Goal: Transaction & Acquisition: Purchase product/service

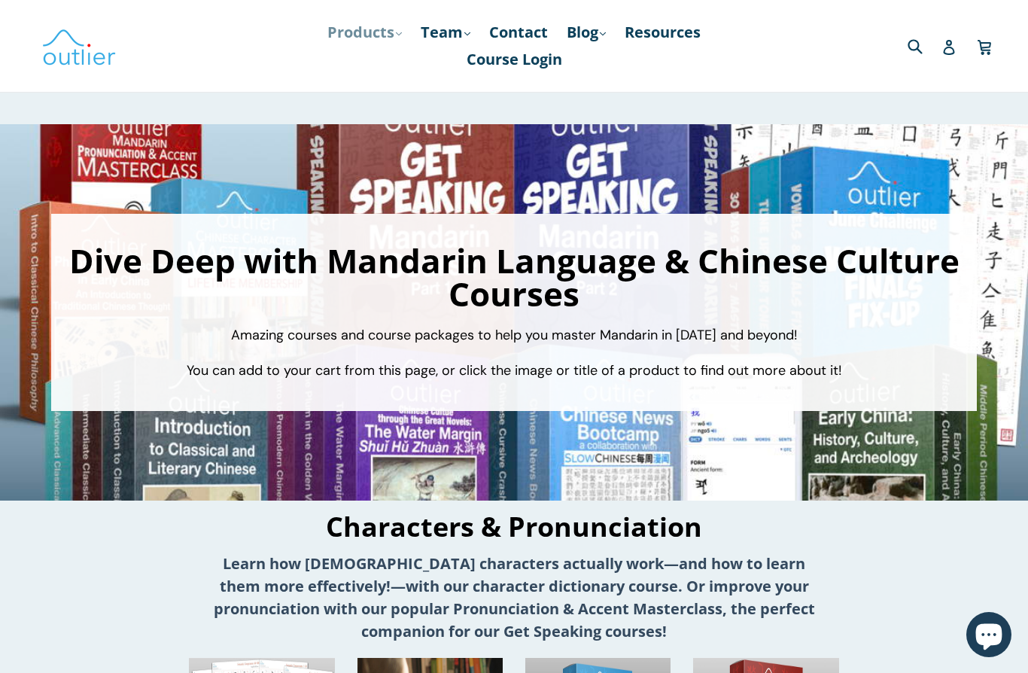
click at [378, 30] on link "Products .cls-1{fill:#231f20} expand" at bounding box center [365, 32] width 90 height 27
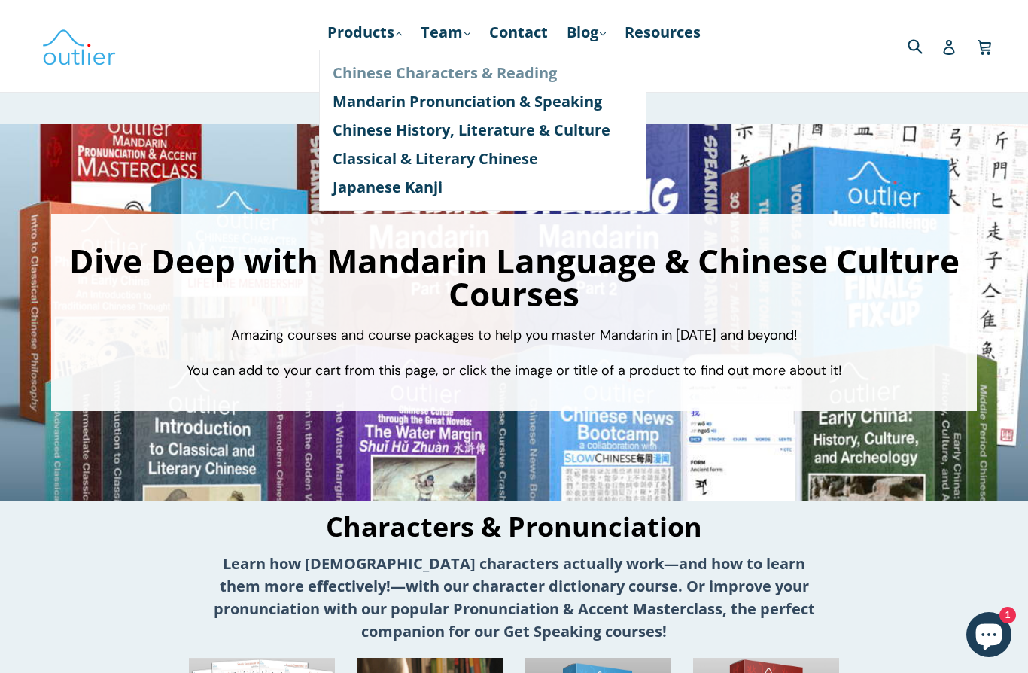
click at [395, 81] on link "Chinese Characters & Reading" at bounding box center [483, 73] width 300 height 29
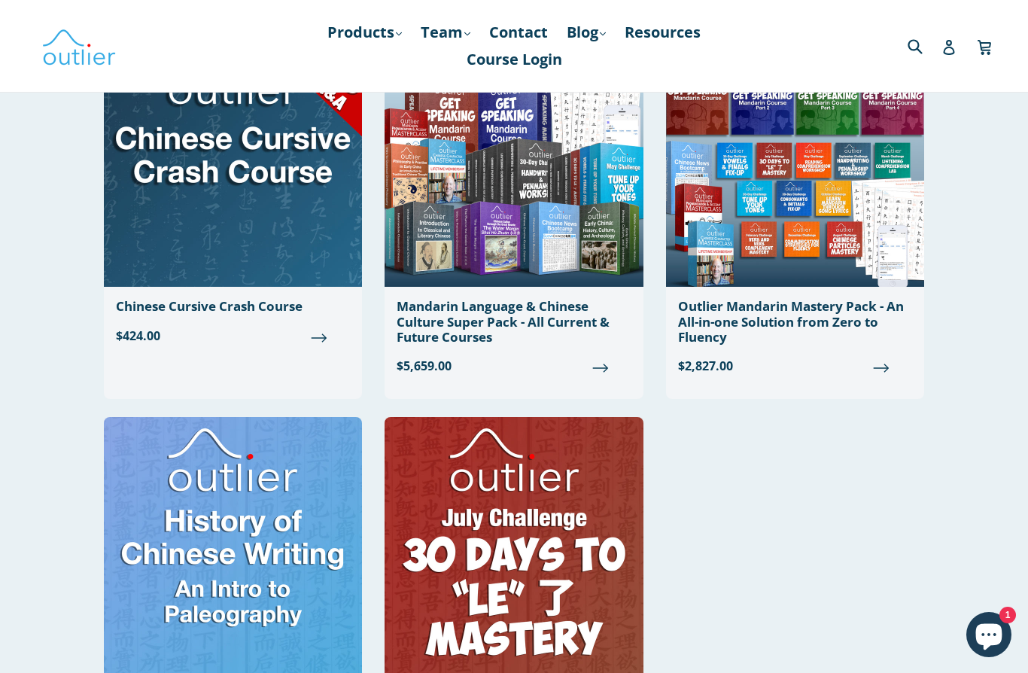
scroll to position [1119, 0]
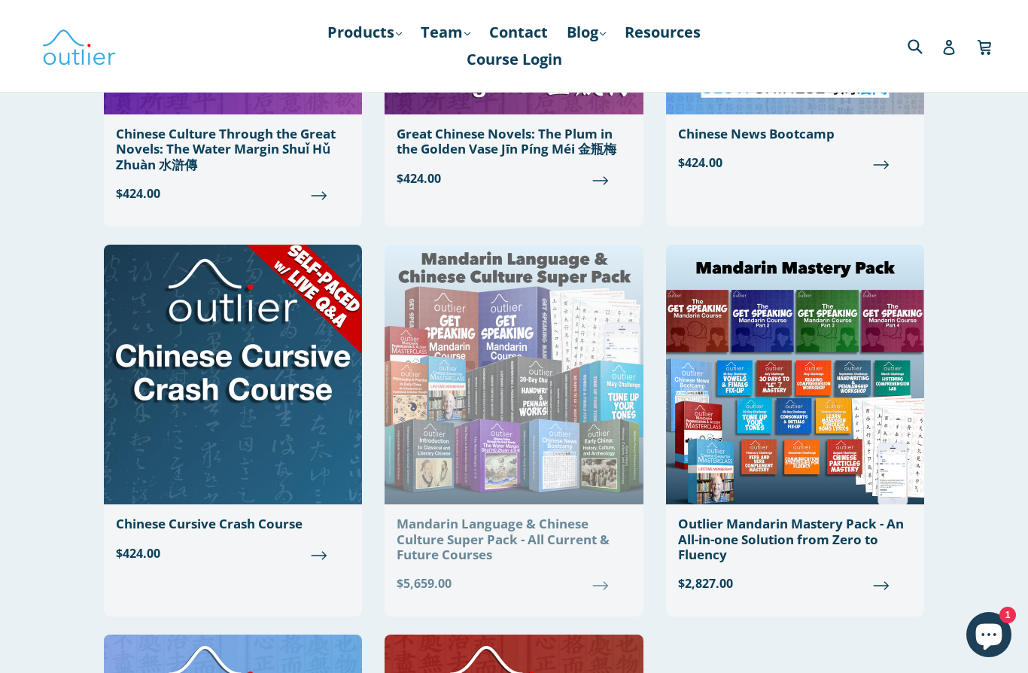
click at [514, 519] on div "Mandarin Language & Chinese Culture Super Pack - All Current & Future Courses" at bounding box center [514, 539] width 234 height 46
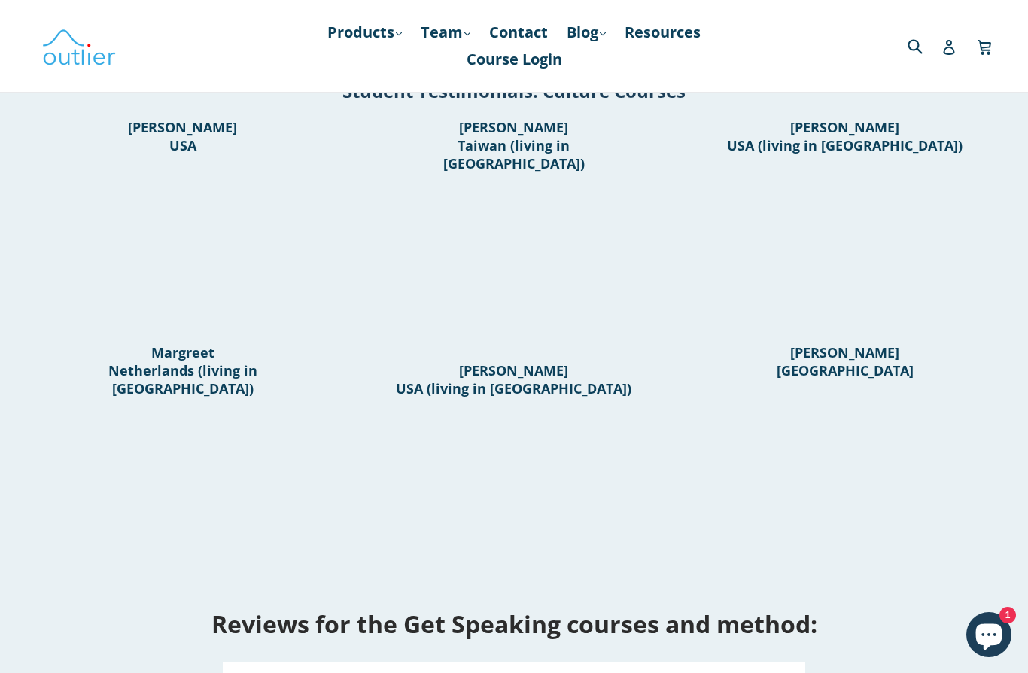
scroll to position [1182, 0]
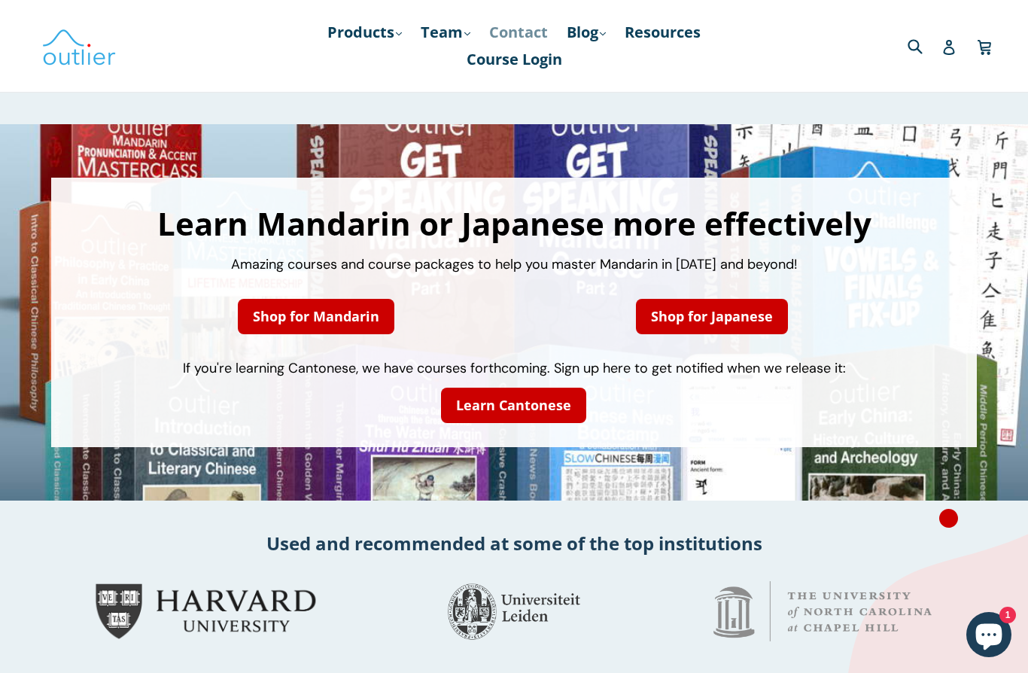
click at [534, 26] on link "Contact" at bounding box center [519, 32] width 74 height 27
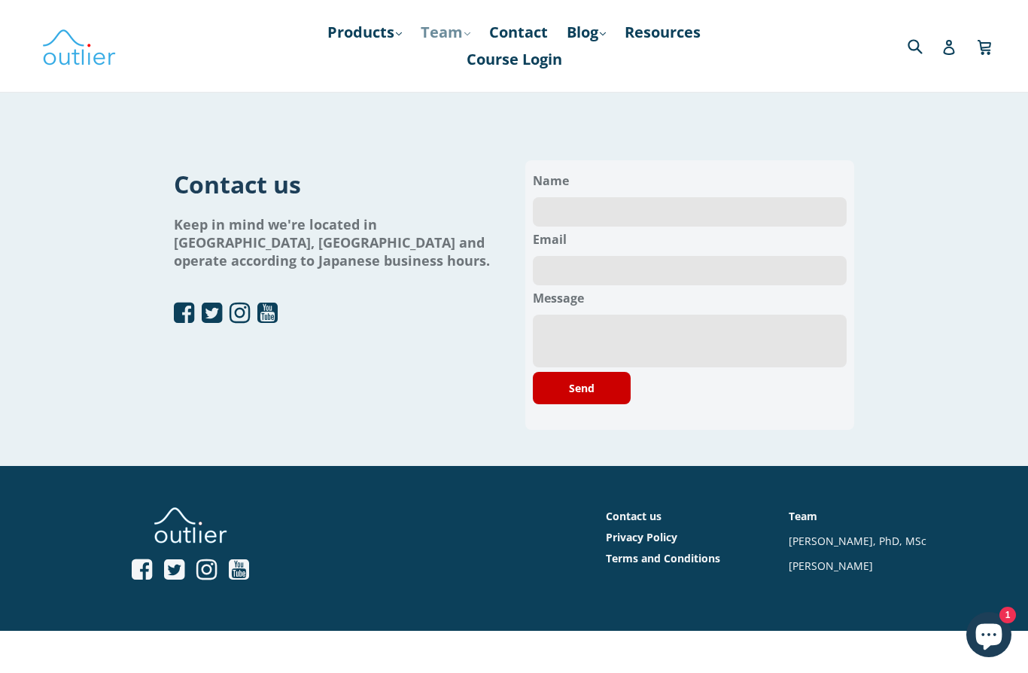
click at [458, 33] on link "Team .cls-1{fill:#231f20} expand" at bounding box center [445, 32] width 65 height 27
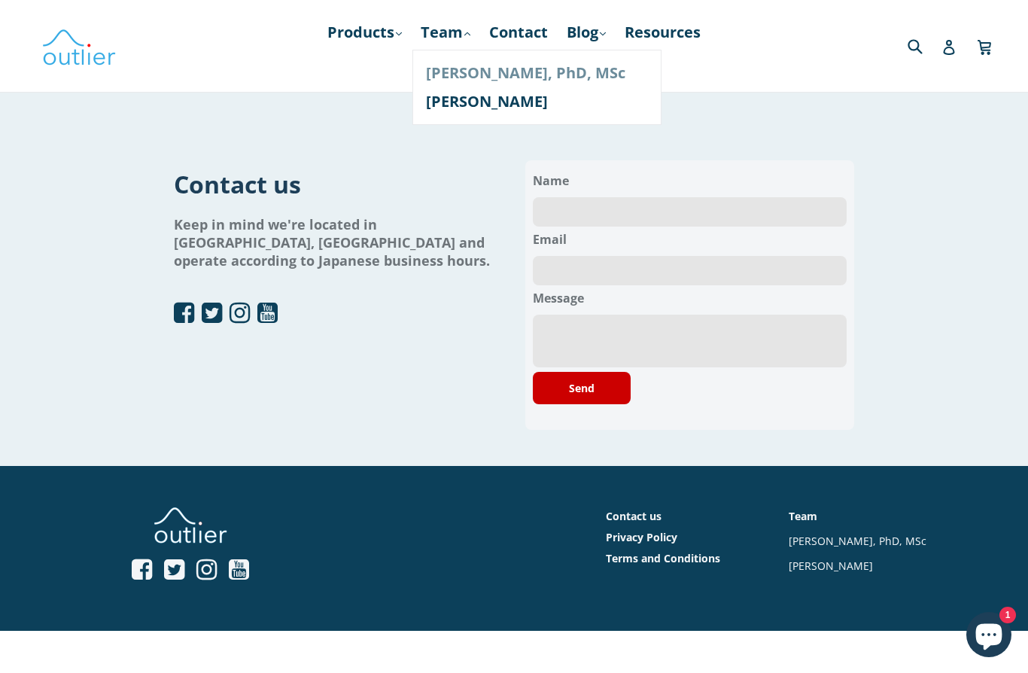
click at [459, 81] on link "[PERSON_NAME], PhD, MSc" at bounding box center [537, 73] width 222 height 29
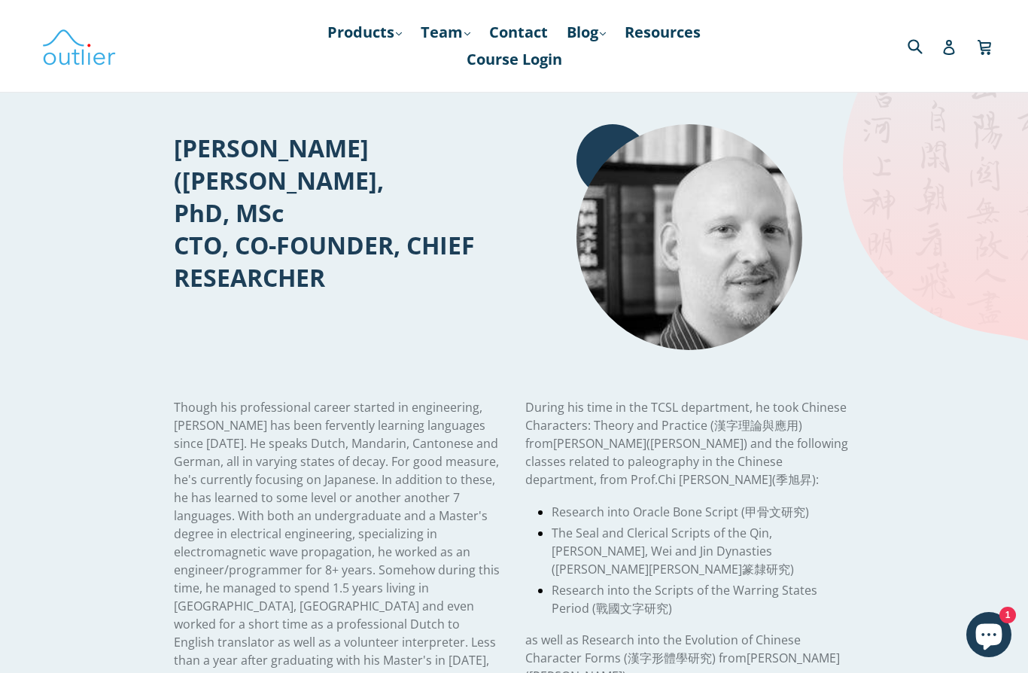
click at [1001, 651] on icon "Chat window" at bounding box center [989, 635] width 44 height 44
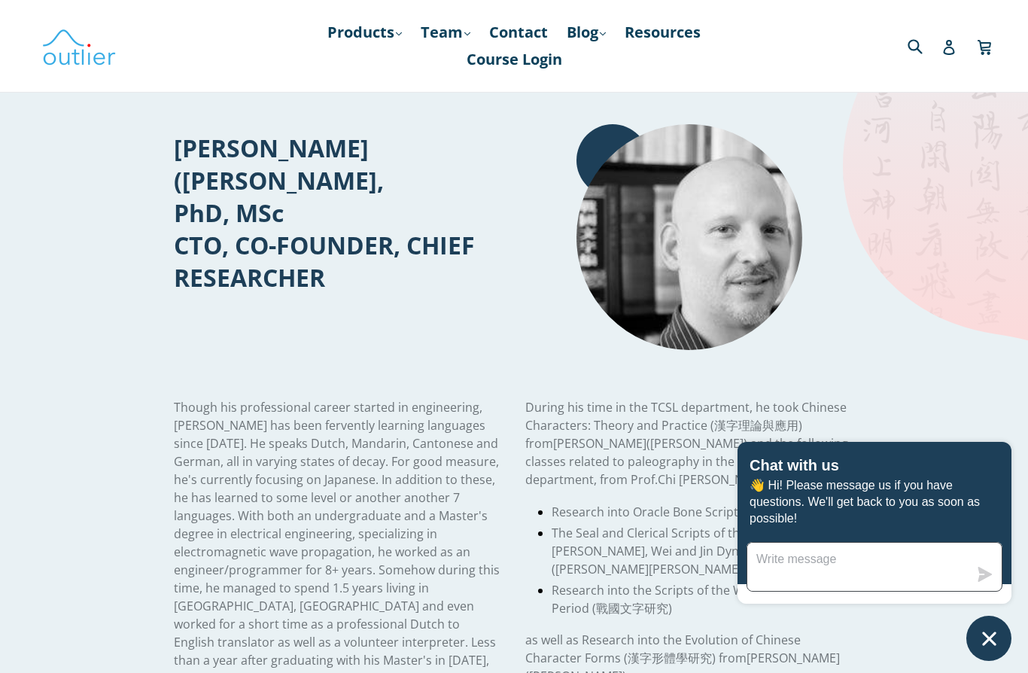
click at [794, 565] on textarea "Message us" at bounding box center [858, 567] width 221 height 48
type textarea "Hi"
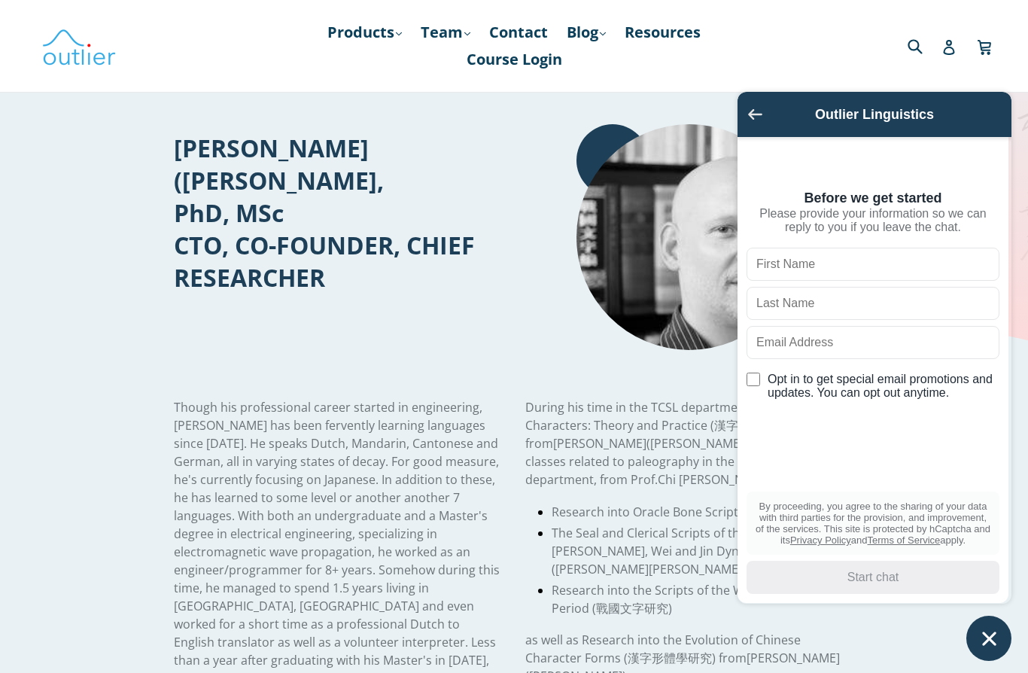
click at [754, 109] on button "Go back to the main screen" at bounding box center [755, 116] width 14 height 14
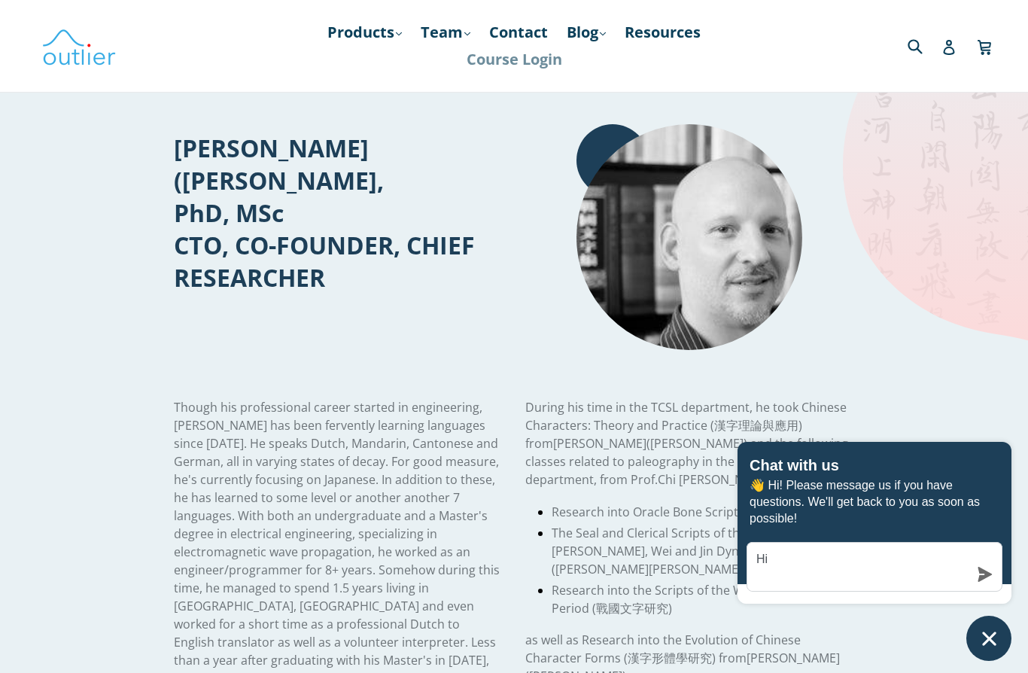
click at [503, 59] on link "Course Login" at bounding box center [514, 59] width 111 height 27
click at [376, 20] on link "Products .cls-1{fill:#231f20} expand" at bounding box center [365, 32] width 90 height 27
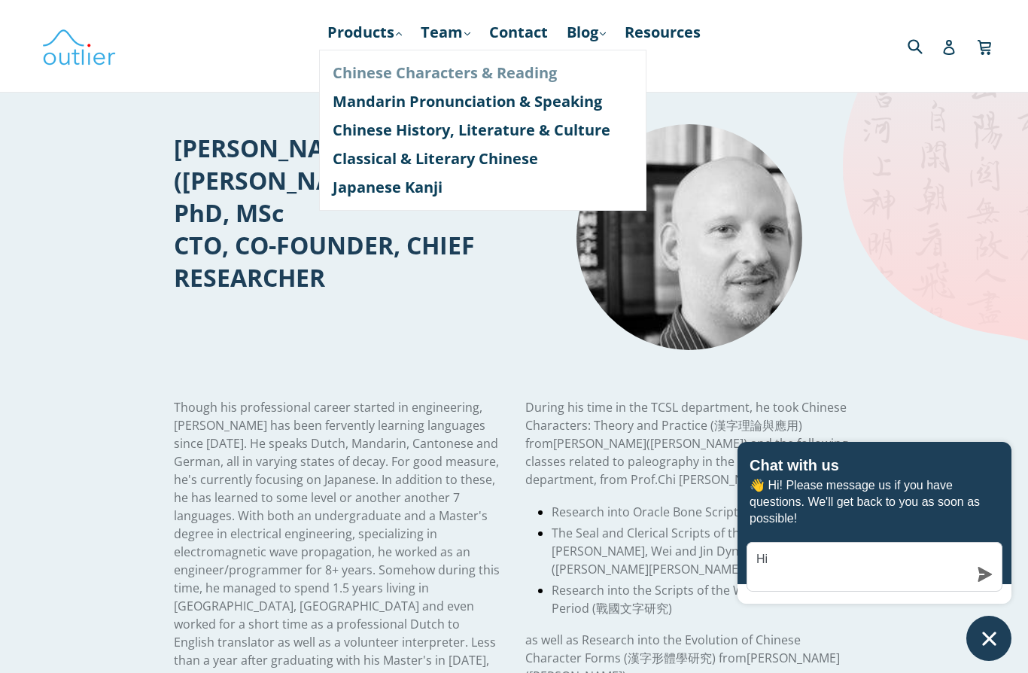
click at [437, 69] on link "Chinese Characters & Reading" at bounding box center [483, 73] width 300 height 29
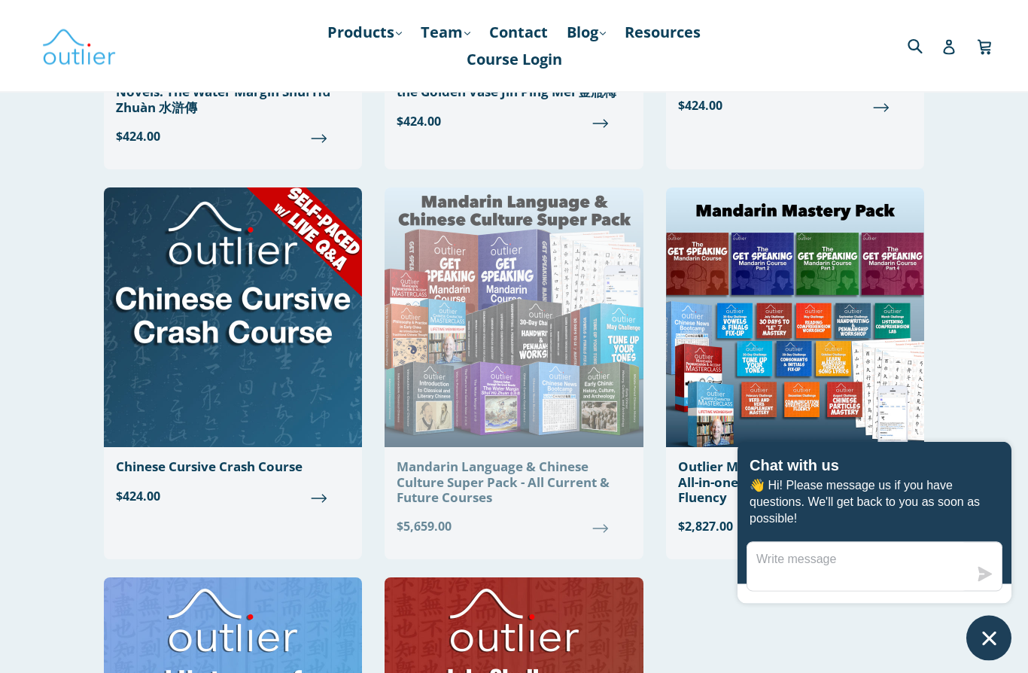
scroll to position [1145, 0]
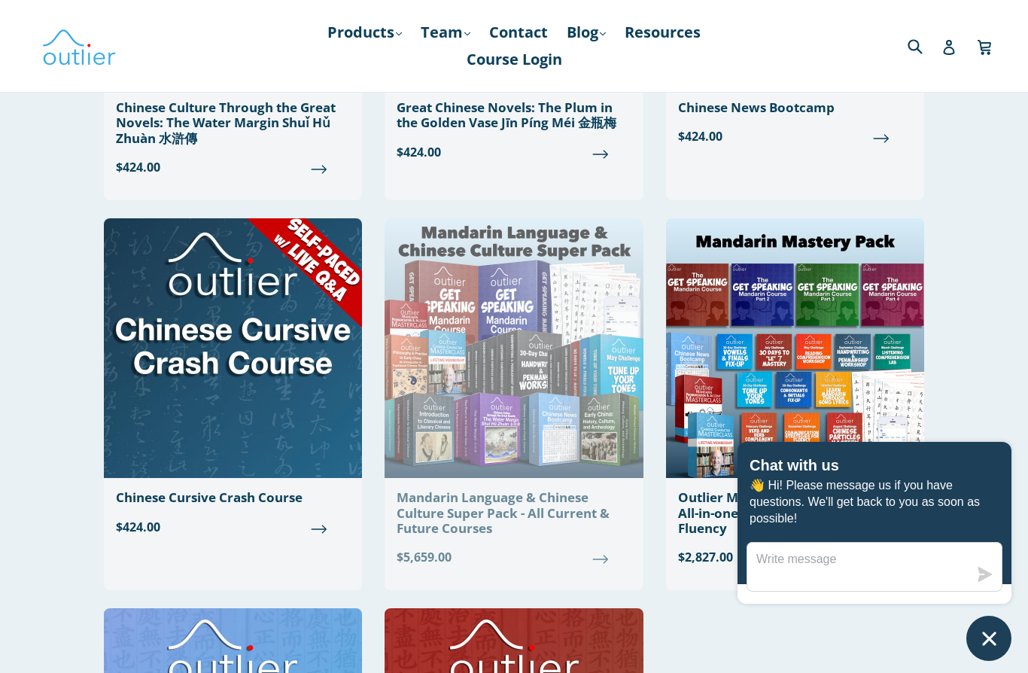
click at [529, 520] on div "Mandarin Language & Chinese Culture Super Pack - All Current & Future Courses" at bounding box center [514, 513] width 234 height 46
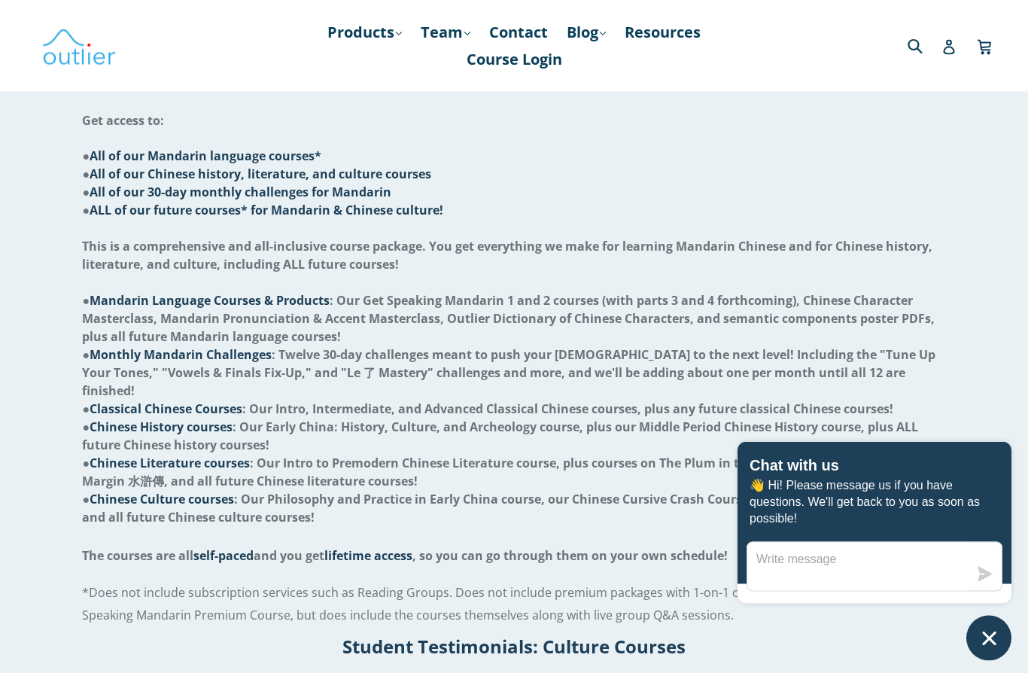
scroll to position [549, 0]
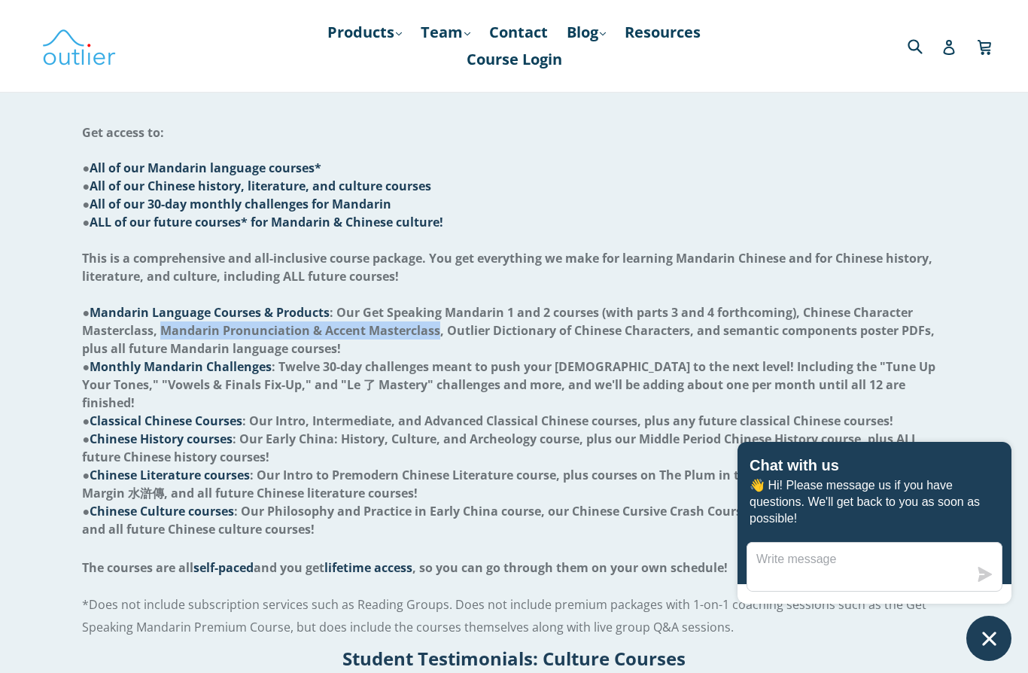
drag, startPoint x: 161, startPoint y: 326, endPoint x: 436, endPoint y: 334, distance: 274.9
click at [436, 334] on span "● Mandarin Language Courses & Products : Our Get Speaking Mandarin 1 and 2 cour…" at bounding box center [508, 330] width 853 height 53
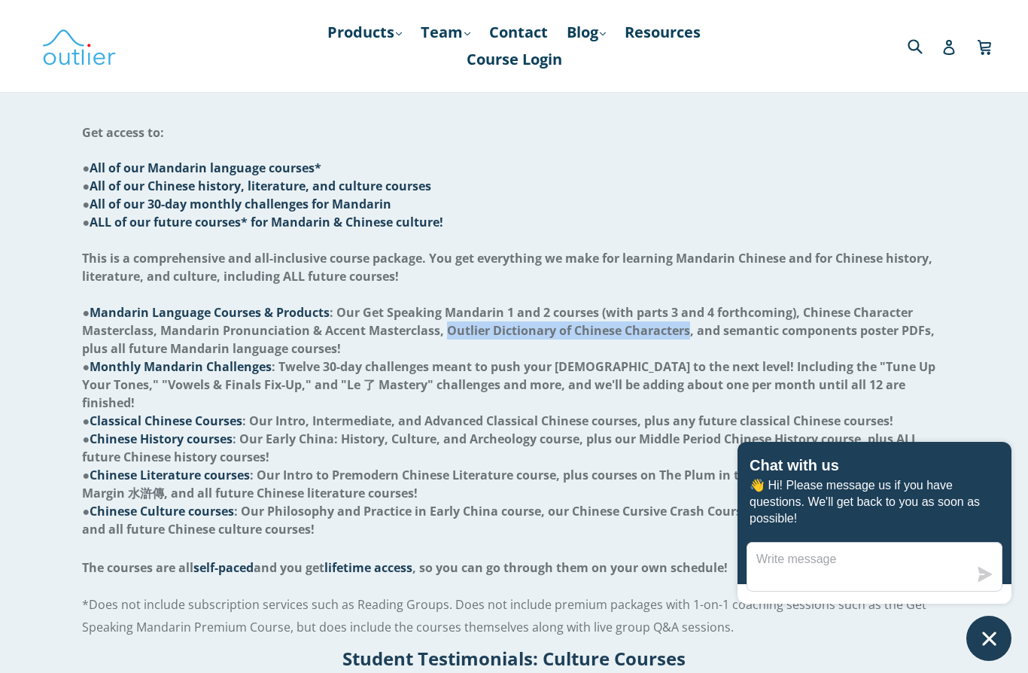
drag, startPoint x: 444, startPoint y: 325, endPoint x: 688, endPoint y: 328, distance: 244.0
click at [688, 328] on span "● Mandarin Language Courses & Products : Our Get Speaking Mandarin 1 and 2 cour…" at bounding box center [508, 330] width 853 height 53
drag, startPoint x: 696, startPoint y: 330, endPoint x: 890, endPoint y: 317, distance: 193.9
click at [890, 317] on span "● Mandarin Language Courses & Products : Our Get Speaking Mandarin 1 and 2 cour…" at bounding box center [508, 330] width 853 height 53
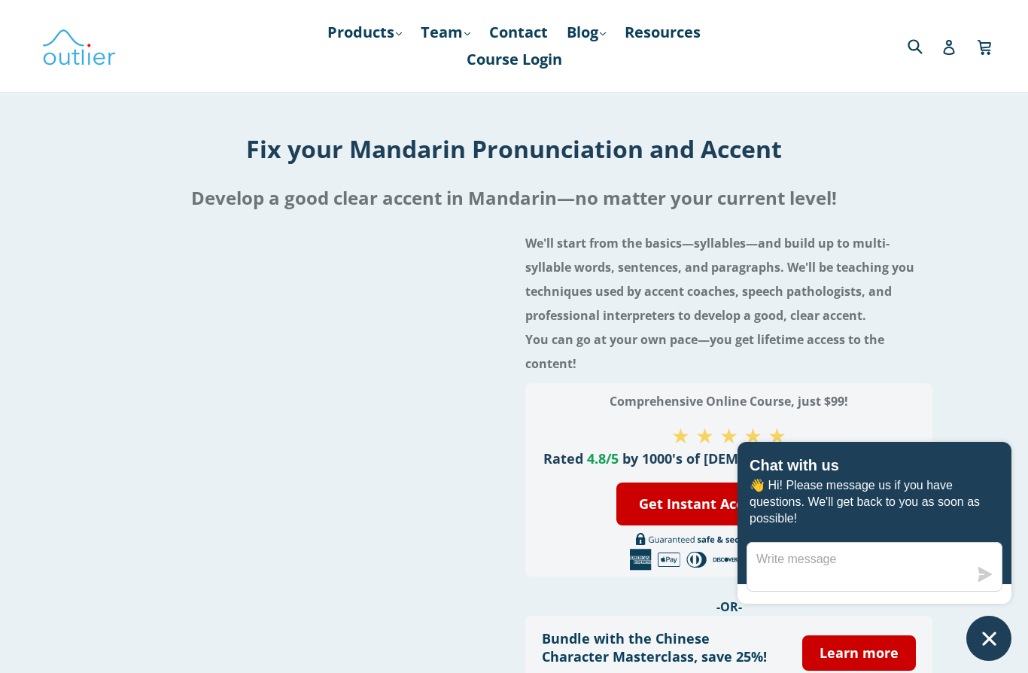
scroll to position [4, 0]
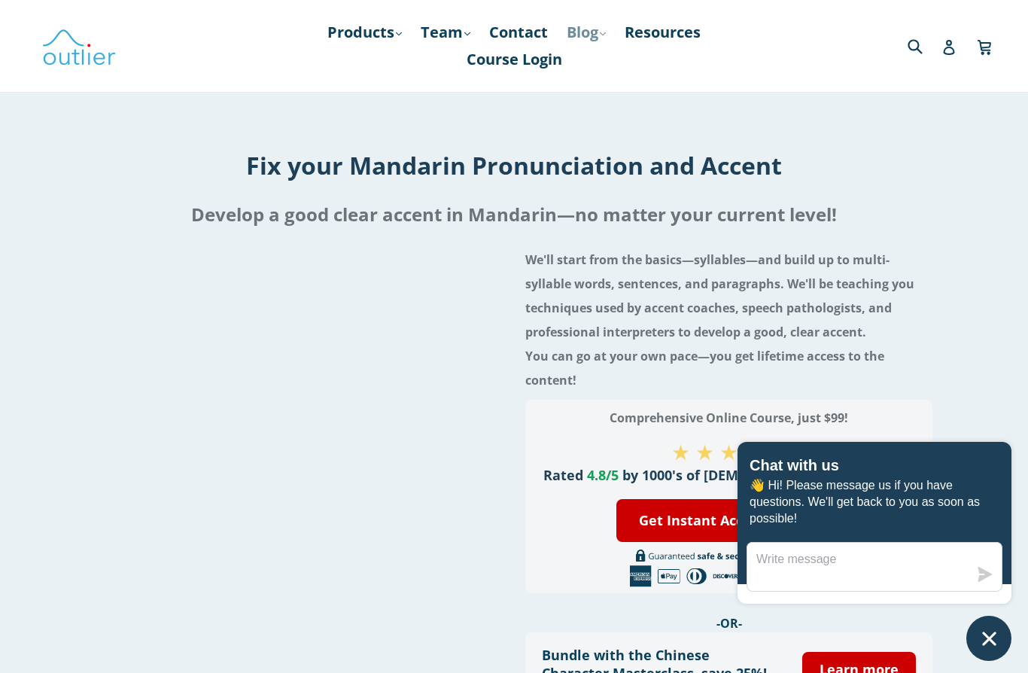
click at [593, 36] on link "Blog .cls-1{fill:#231f20} expand" at bounding box center [586, 32] width 54 height 27
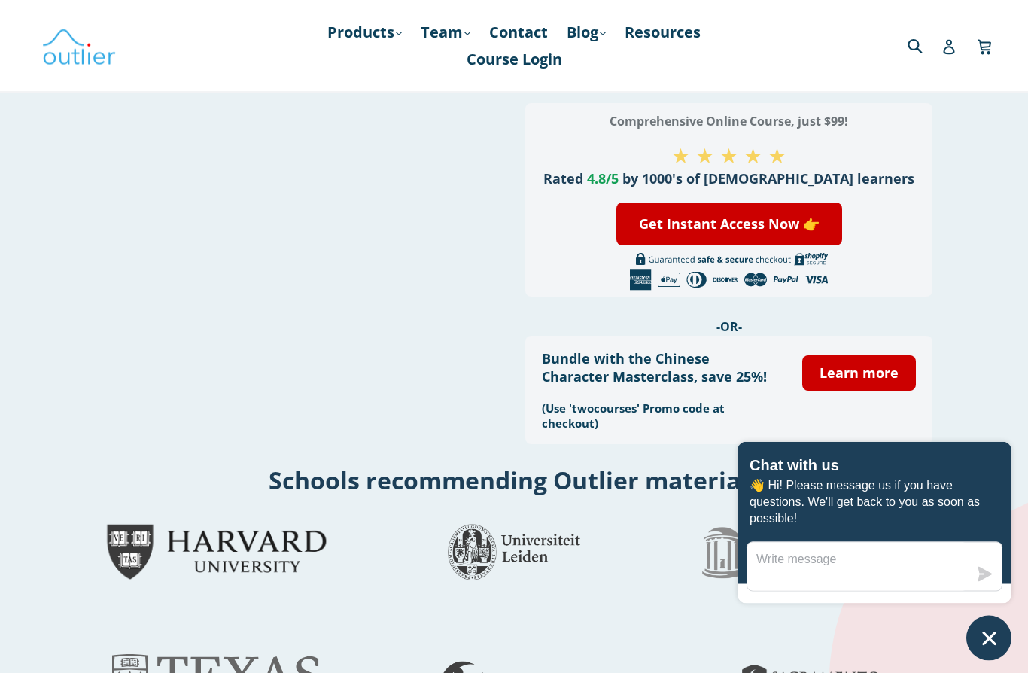
scroll to position [0, 0]
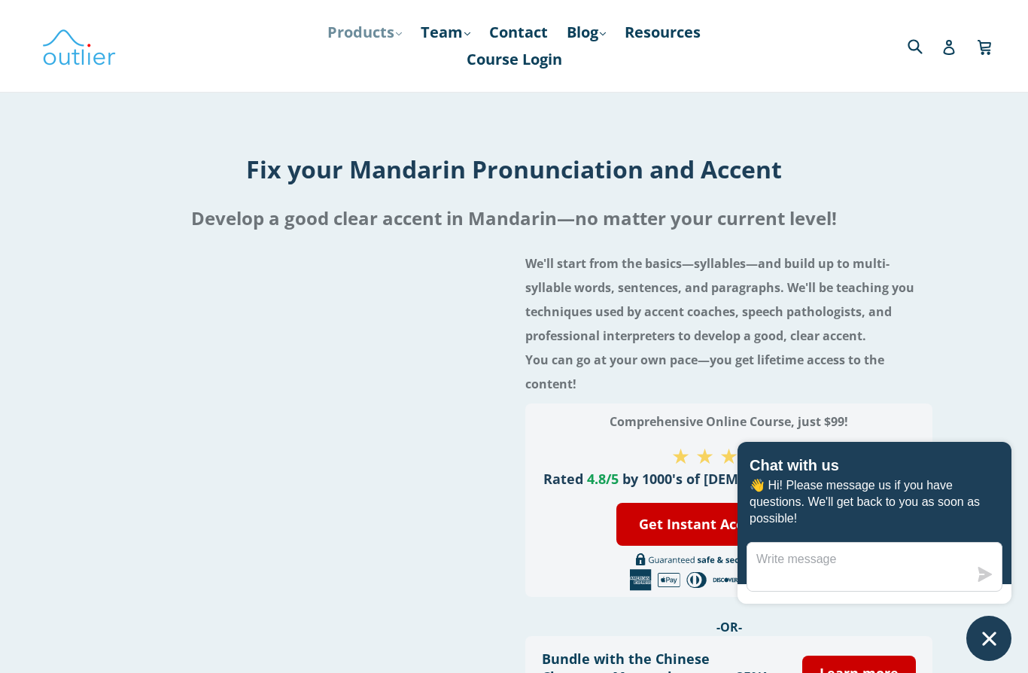
click at [382, 27] on link "Products .cls-1{fill:#231f20} expand" at bounding box center [365, 32] width 90 height 27
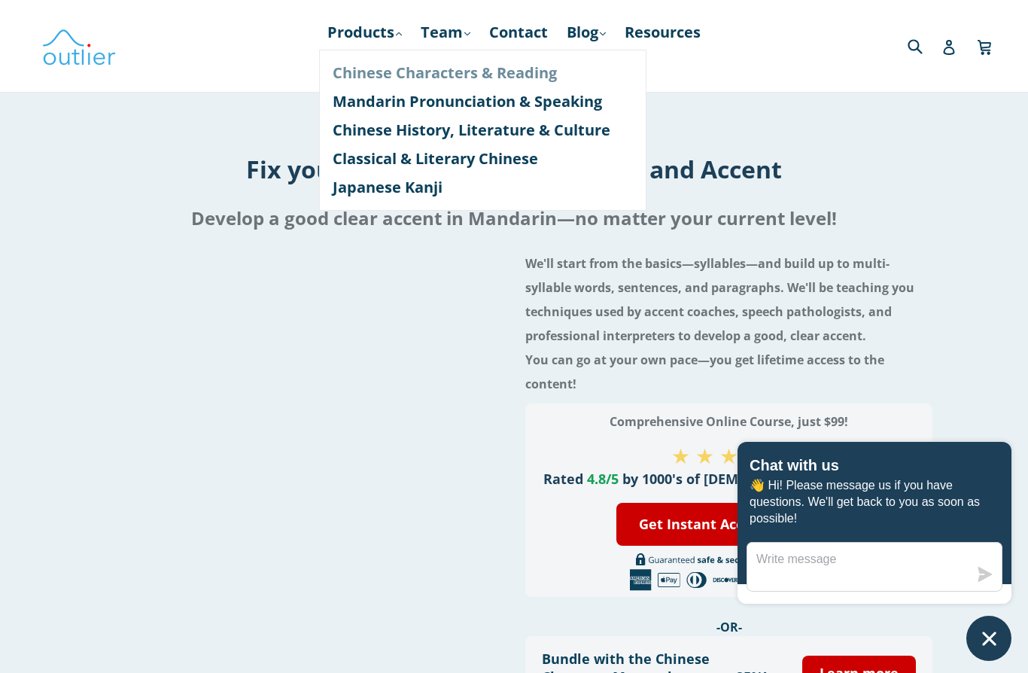
click at [394, 78] on link "Chinese Characters & Reading" at bounding box center [483, 73] width 300 height 29
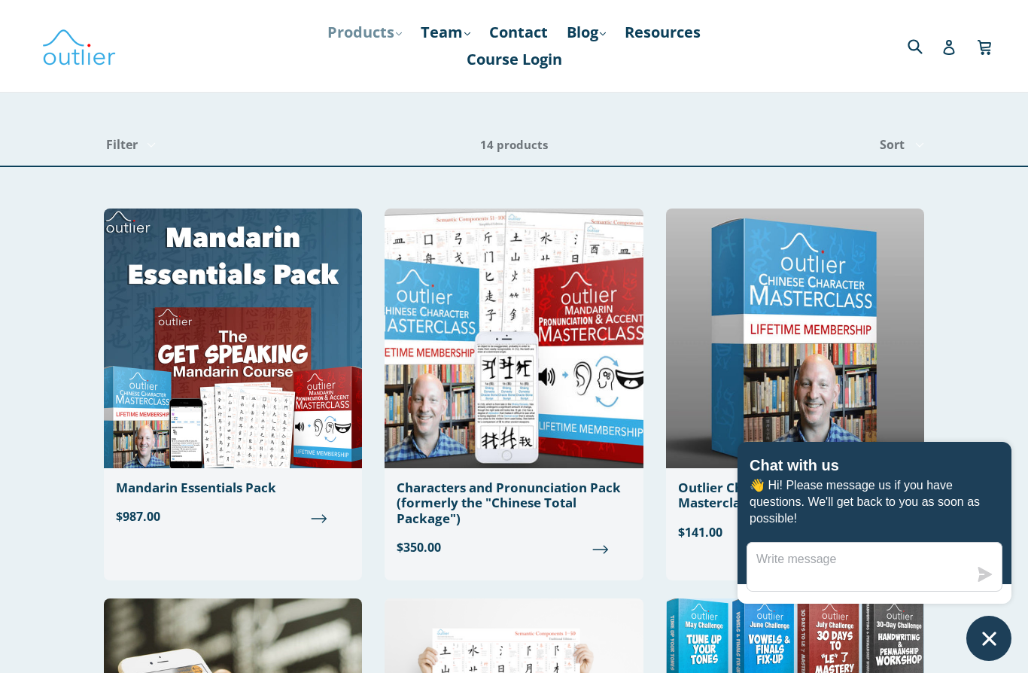
click at [392, 28] on link "Products .cls-1{fill:#231f20} expand" at bounding box center [365, 32] width 90 height 27
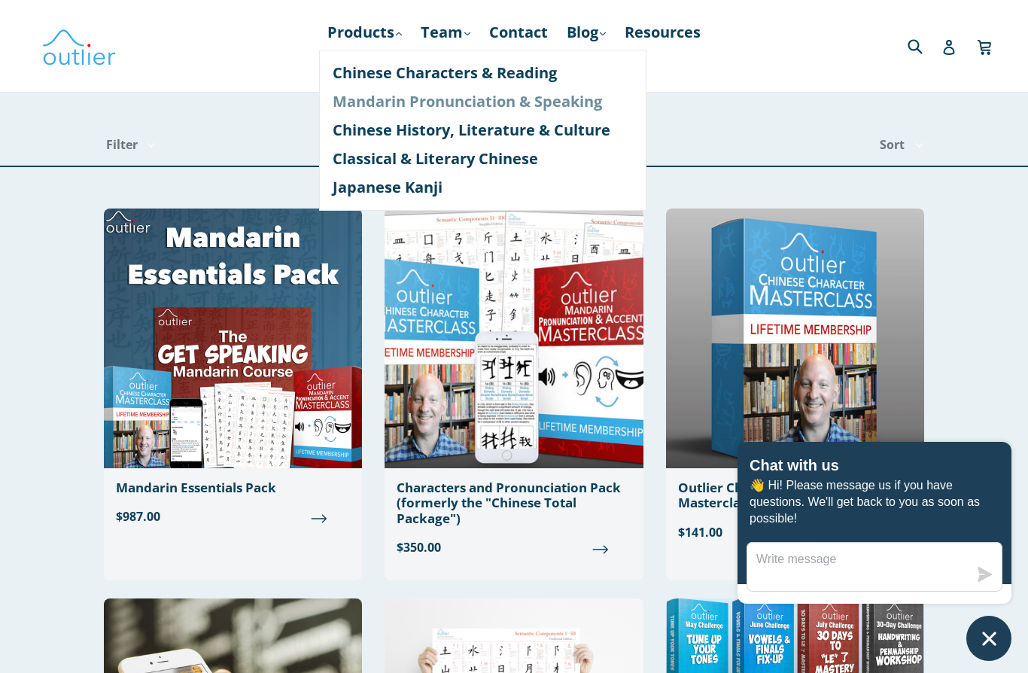
click at [390, 98] on link "Mandarin Pronunciation & Speaking" at bounding box center [483, 101] width 300 height 29
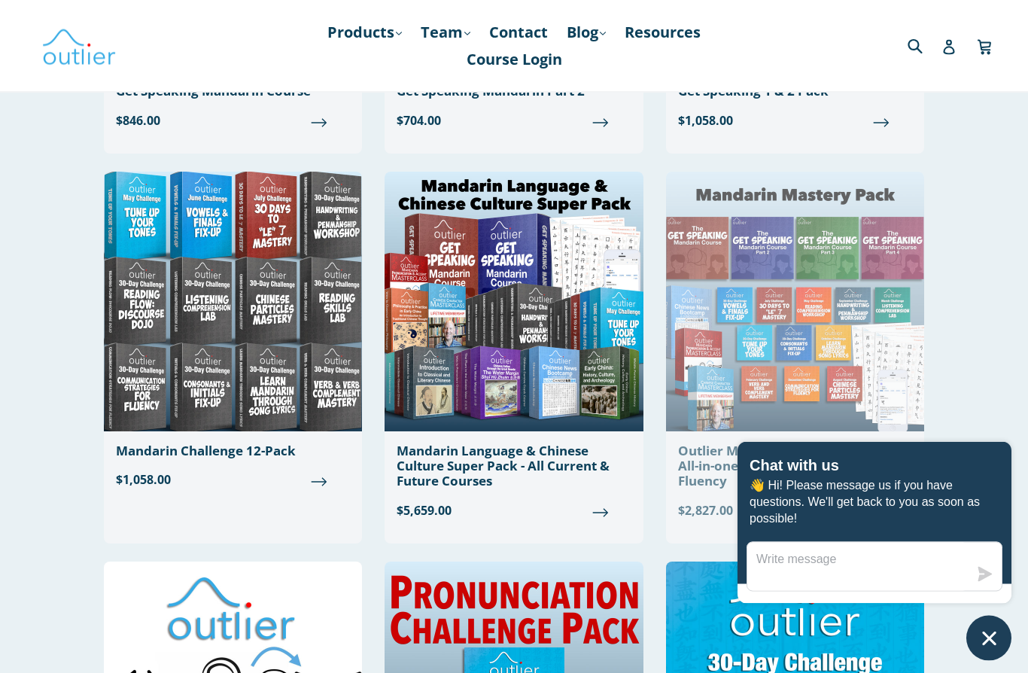
scroll to position [787, 0]
click at [740, 449] on div "Outlier Mandarin Mastery Pack - An All-in-one Solution from Zero to Fluency" at bounding box center [795, 466] width 234 height 46
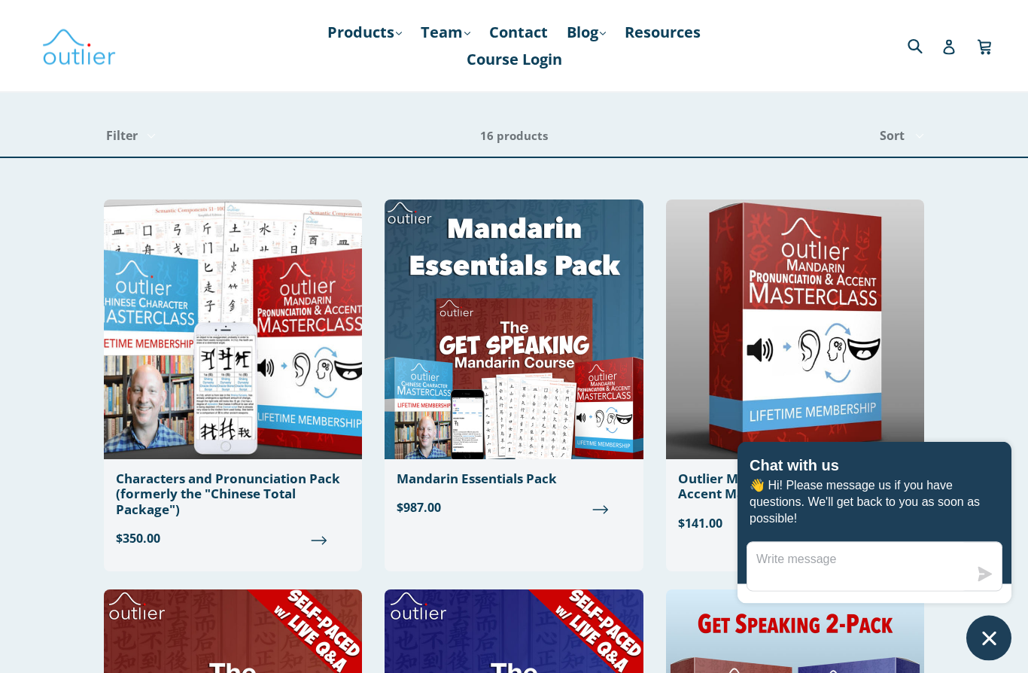
scroll to position [0, 0]
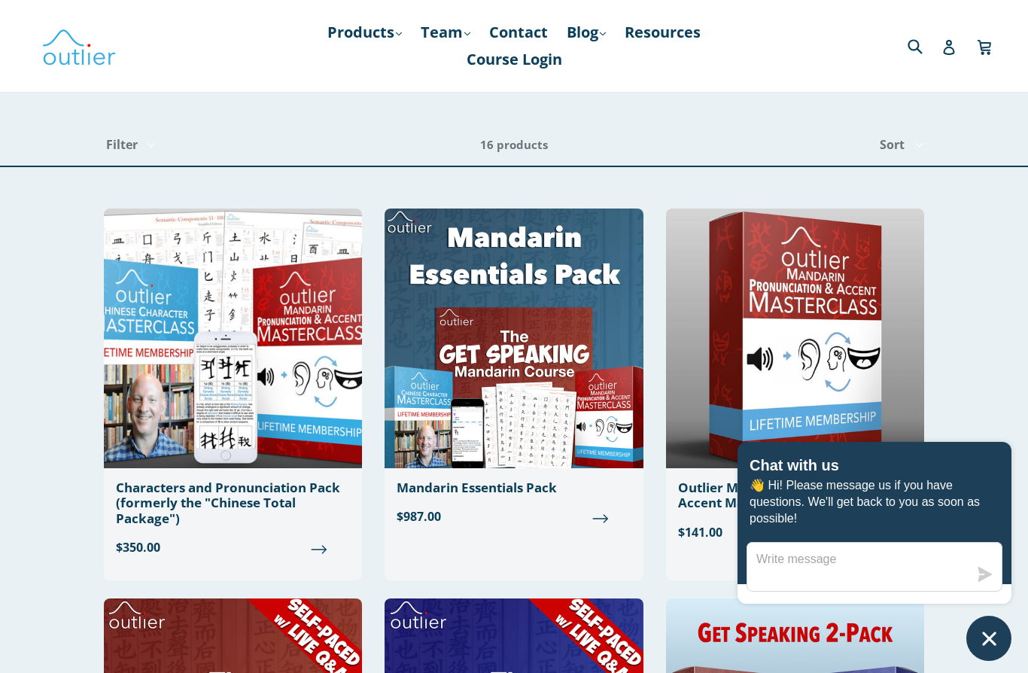
select select "/collections/mandarin-pronunciation/course"
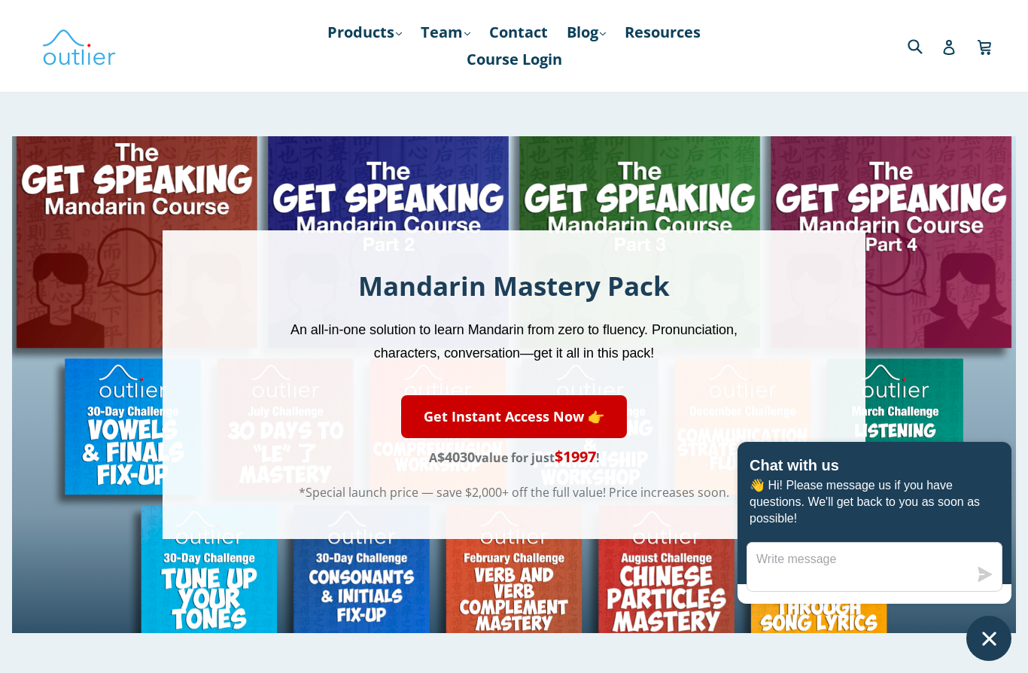
click at [96, 164] on div "Mandarin Mastery Pack An all-in-one solution to learn Mandarin from zero to flu…" at bounding box center [514, 384] width 1004 height 497
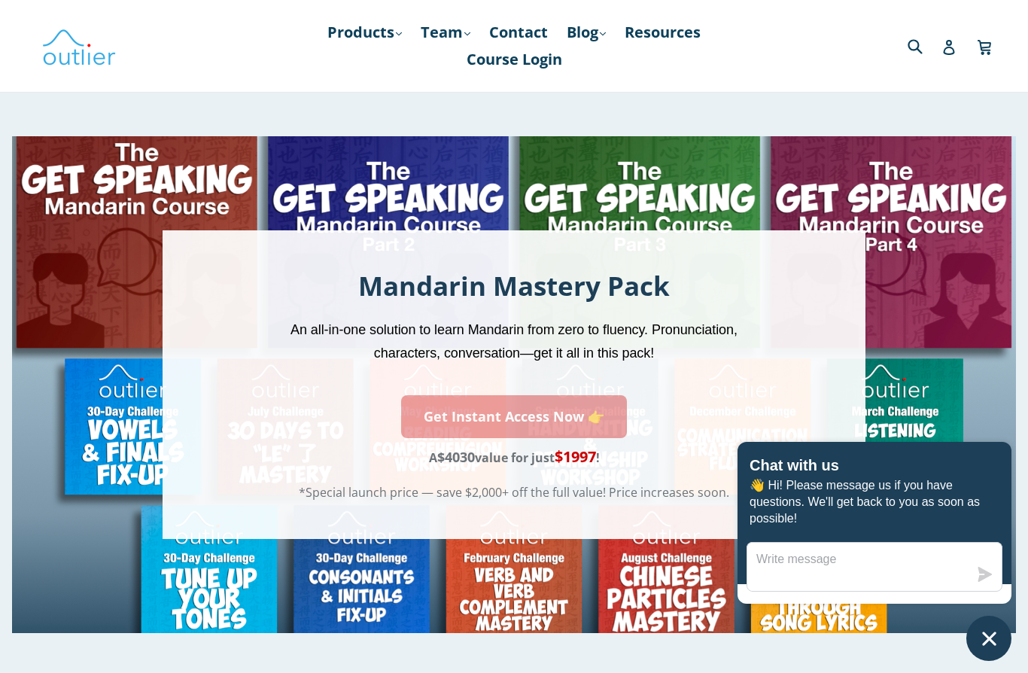
click at [505, 422] on link "Get Instant Access Now 👉" at bounding box center [514, 416] width 226 height 43
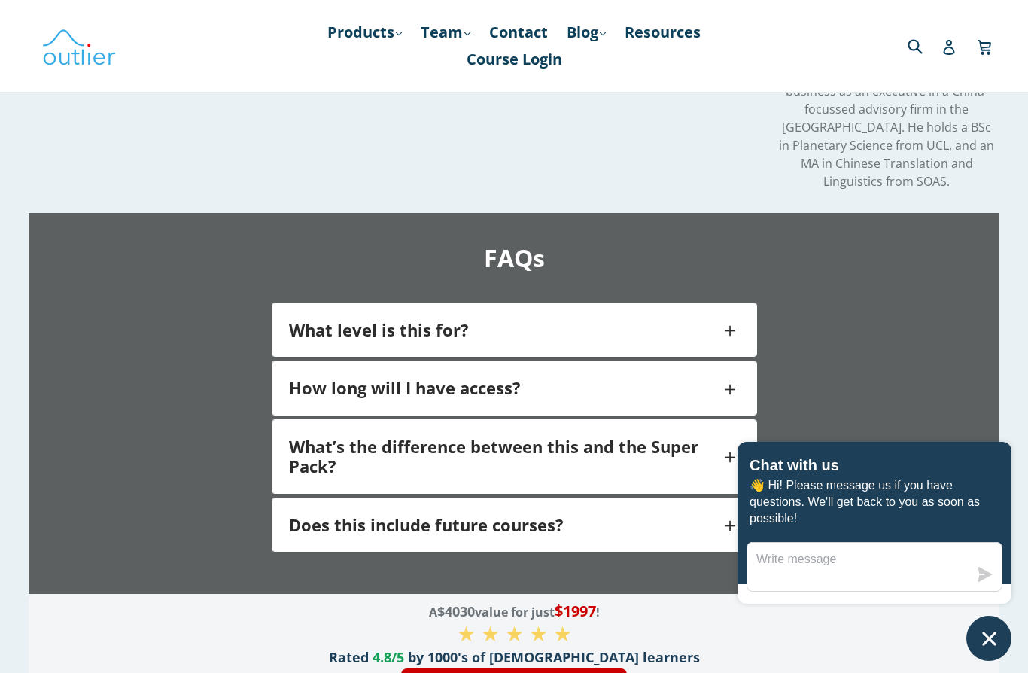
scroll to position [2747, 0]
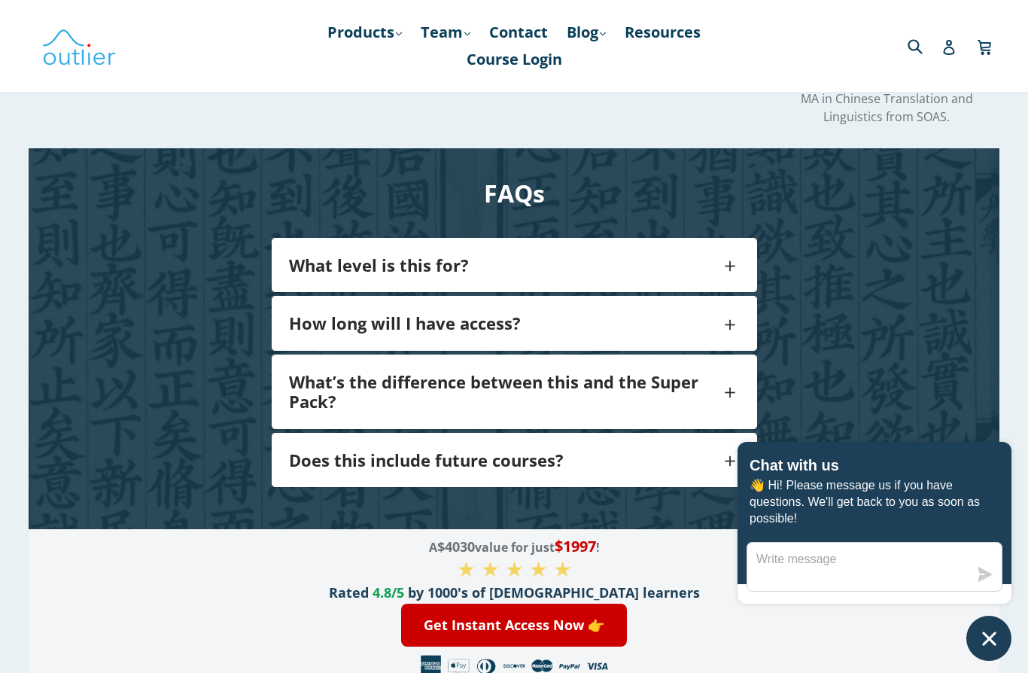
click at [725, 250] on span at bounding box center [731, 265] width 20 height 30
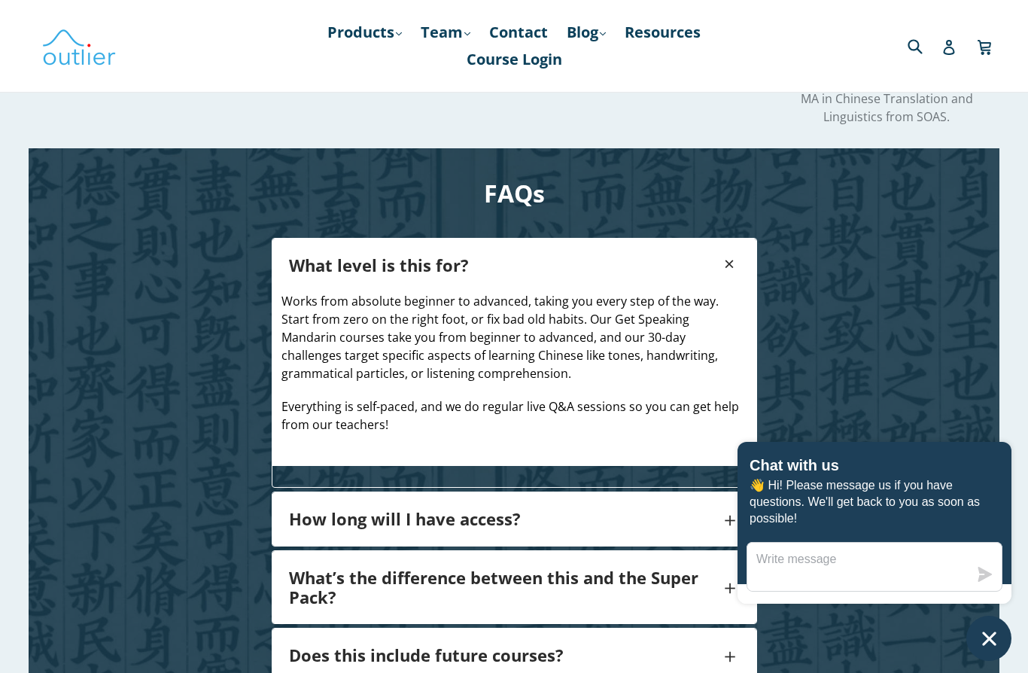
click at [725, 504] on span at bounding box center [731, 519] width 20 height 30
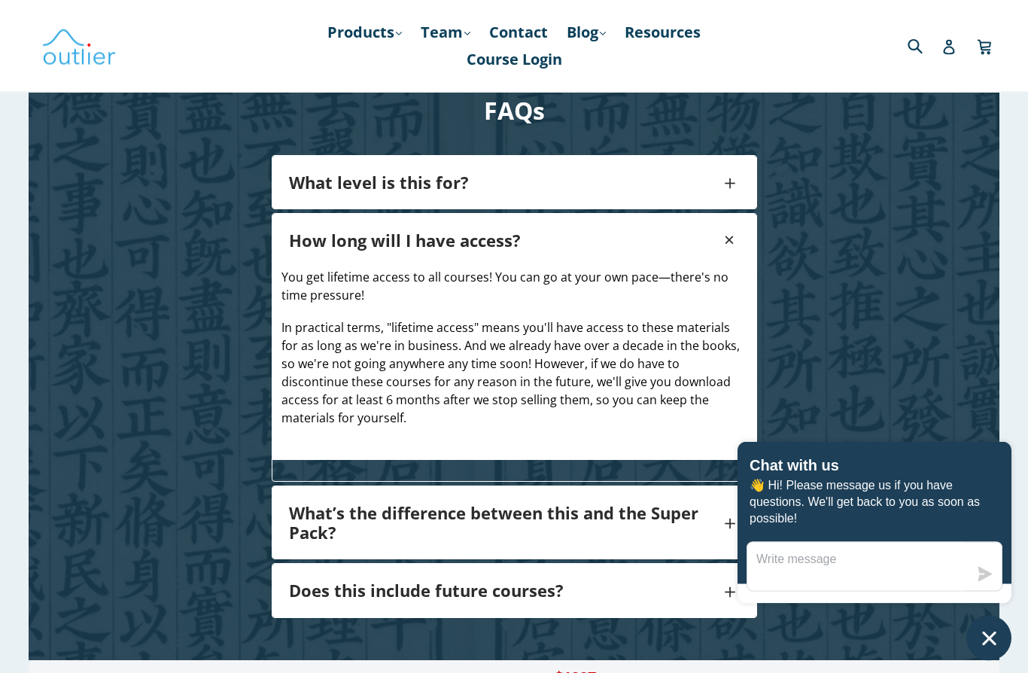
scroll to position [2830, 0]
click at [724, 507] on span at bounding box center [731, 522] width 20 height 30
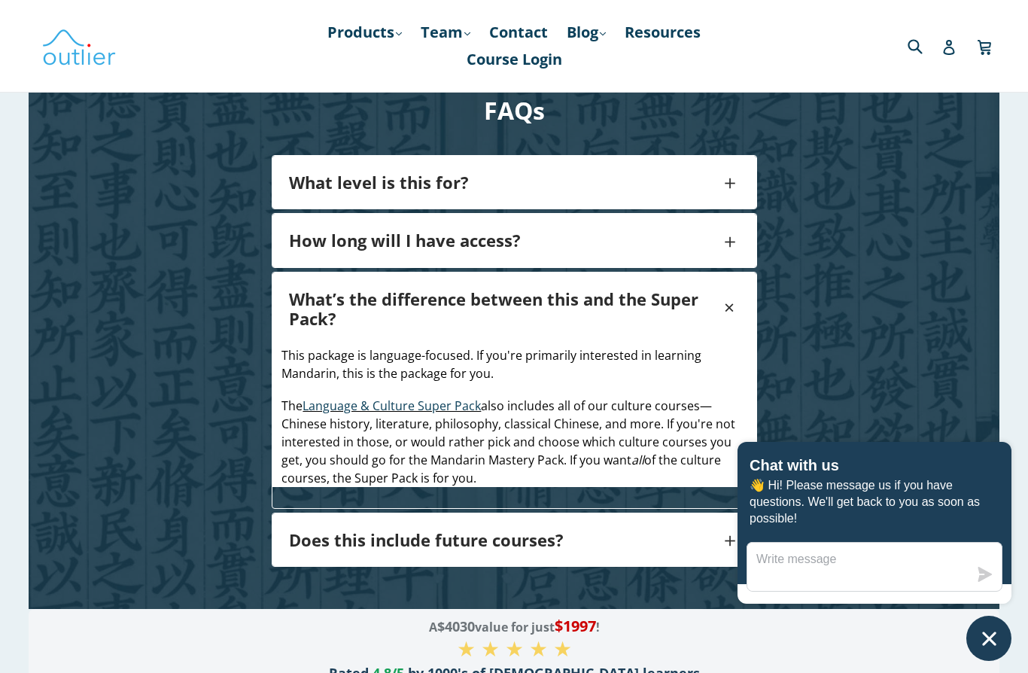
click at [736, 525] on span at bounding box center [731, 540] width 20 height 30
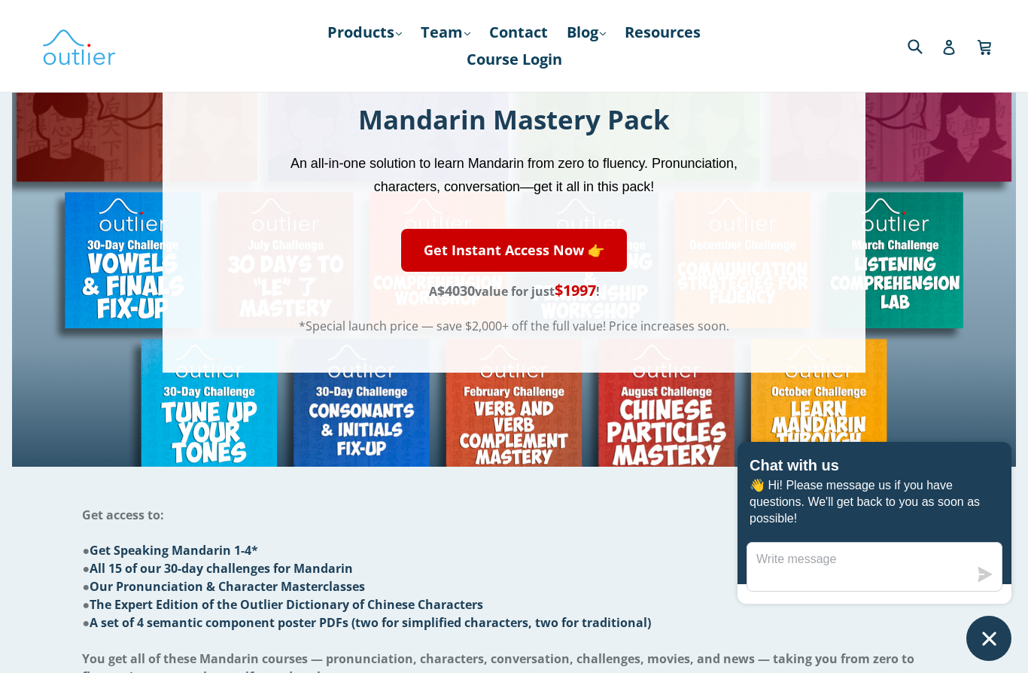
scroll to position [0, 0]
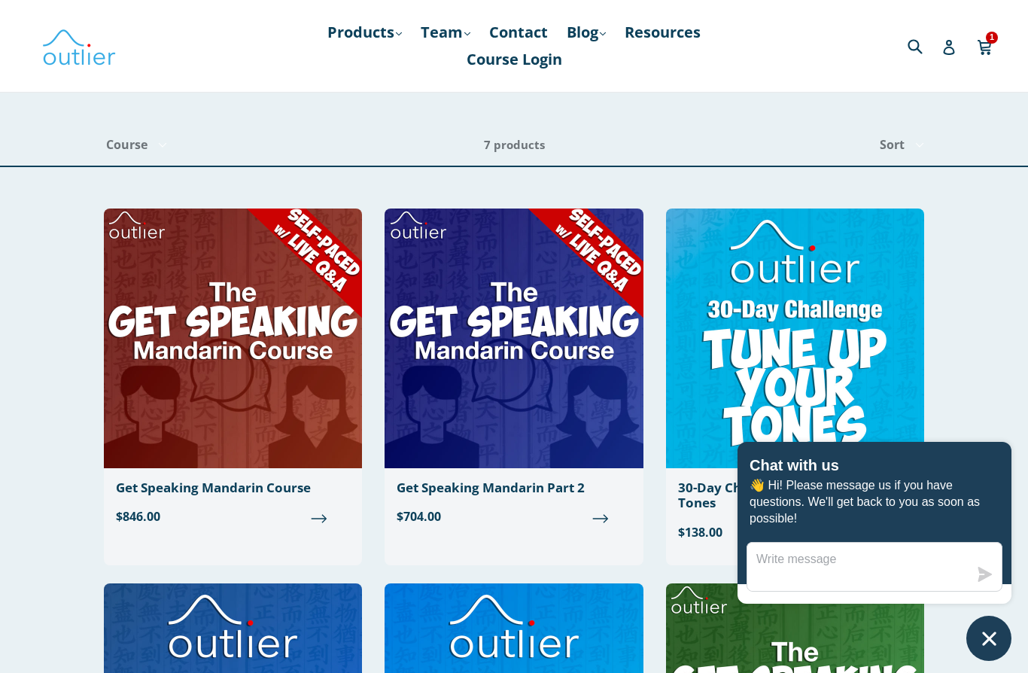
click at [526, 145] on span "7 products" at bounding box center [514, 144] width 61 height 15
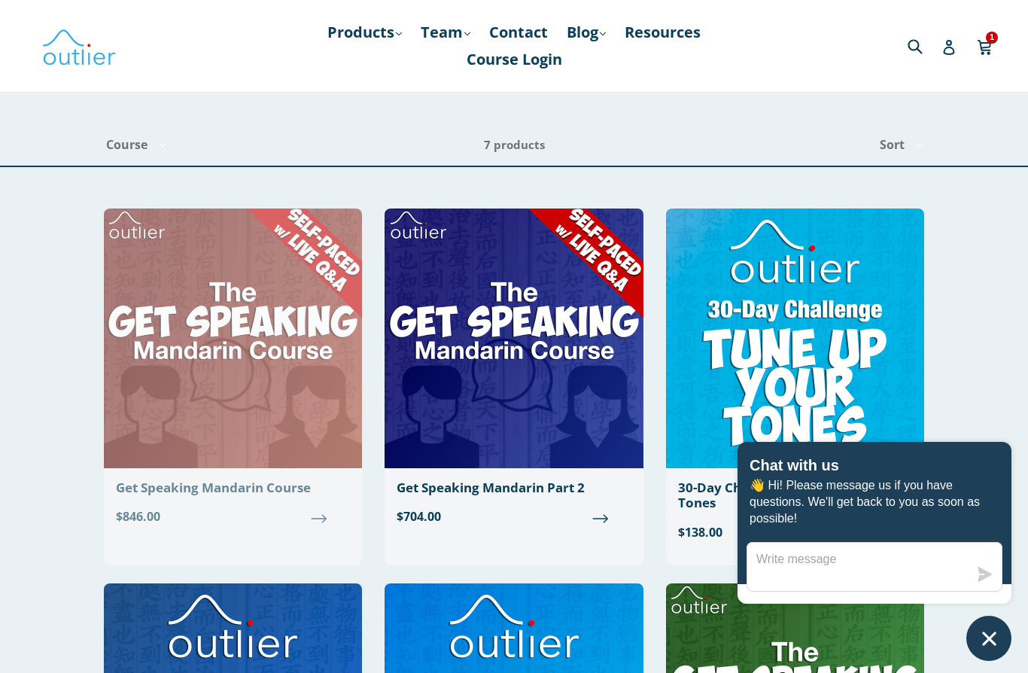
click at [260, 506] on link "Get Speaking Mandarin Course $846.00" at bounding box center [233, 373] width 258 height 329
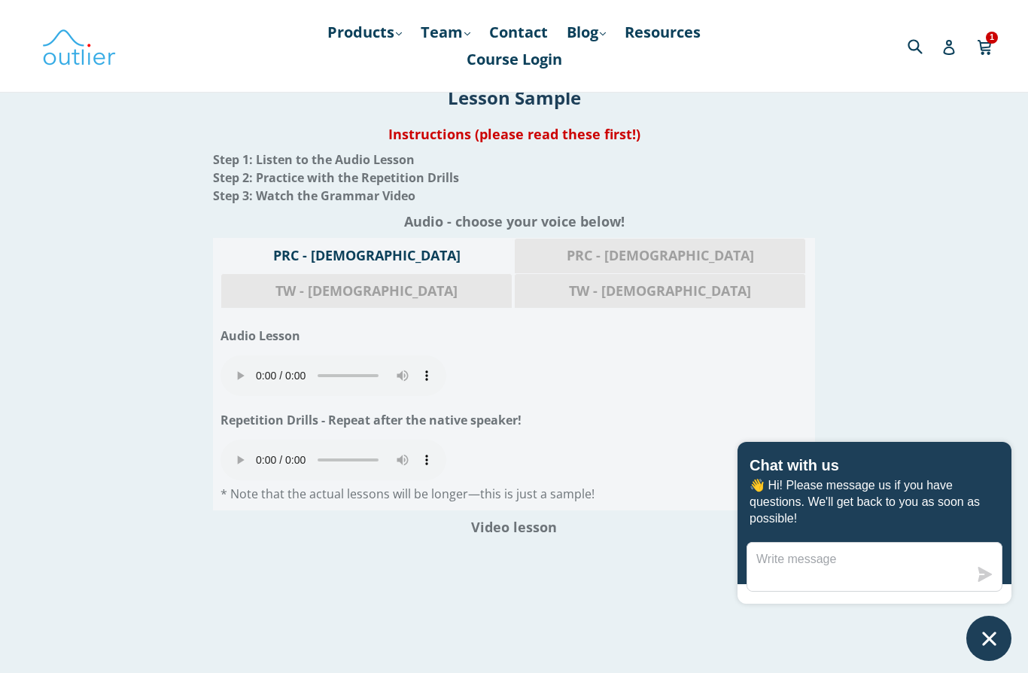
scroll to position [1648, 0]
click at [526, 267] on span "PRC - [DEMOGRAPHIC_DATA]" at bounding box center [660, 257] width 268 height 20
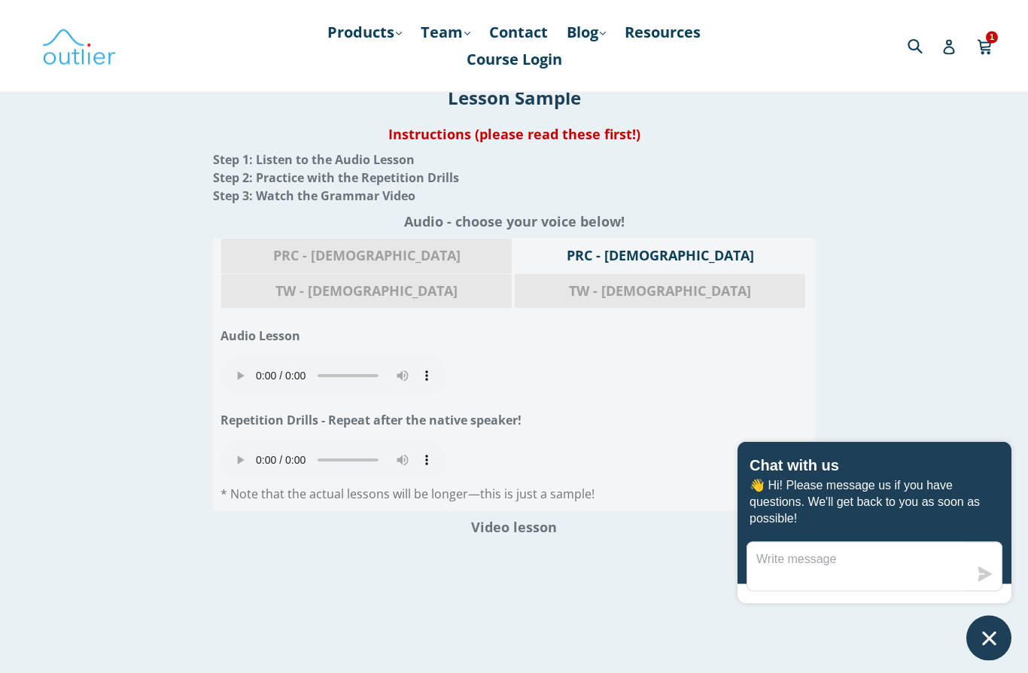
scroll to position [1649, 0]
click at [513, 291] on div "TW - [DEMOGRAPHIC_DATA]" at bounding box center [367, 290] width 292 height 35
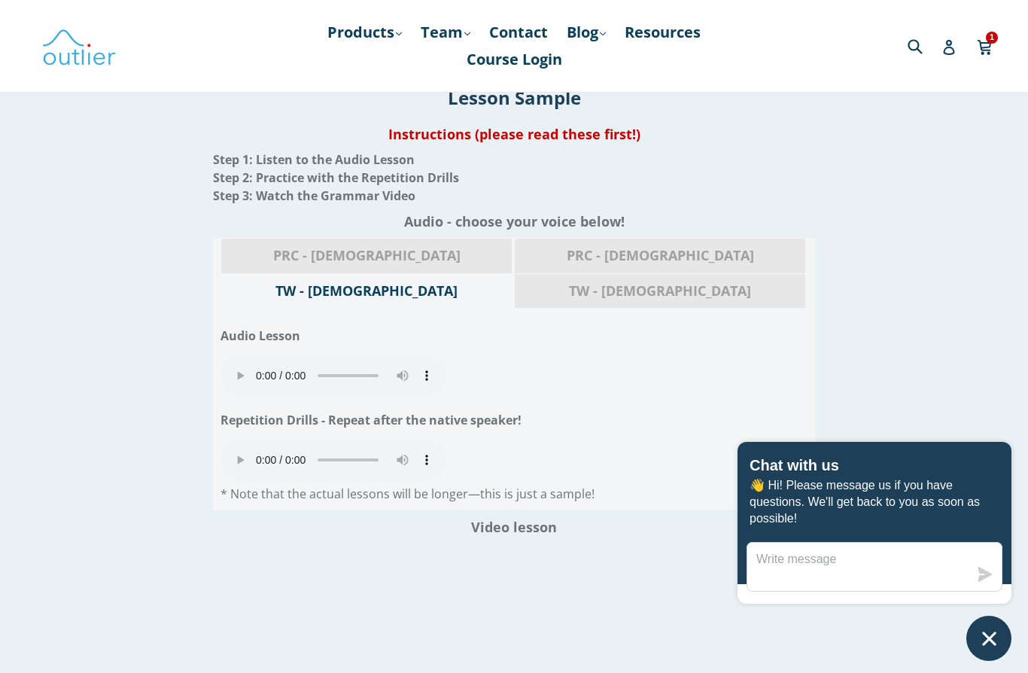
click at [737, 291] on div "TW - [DEMOGRAPHIC_DATA]" at bounding box center [660, 290] width 292 height 35
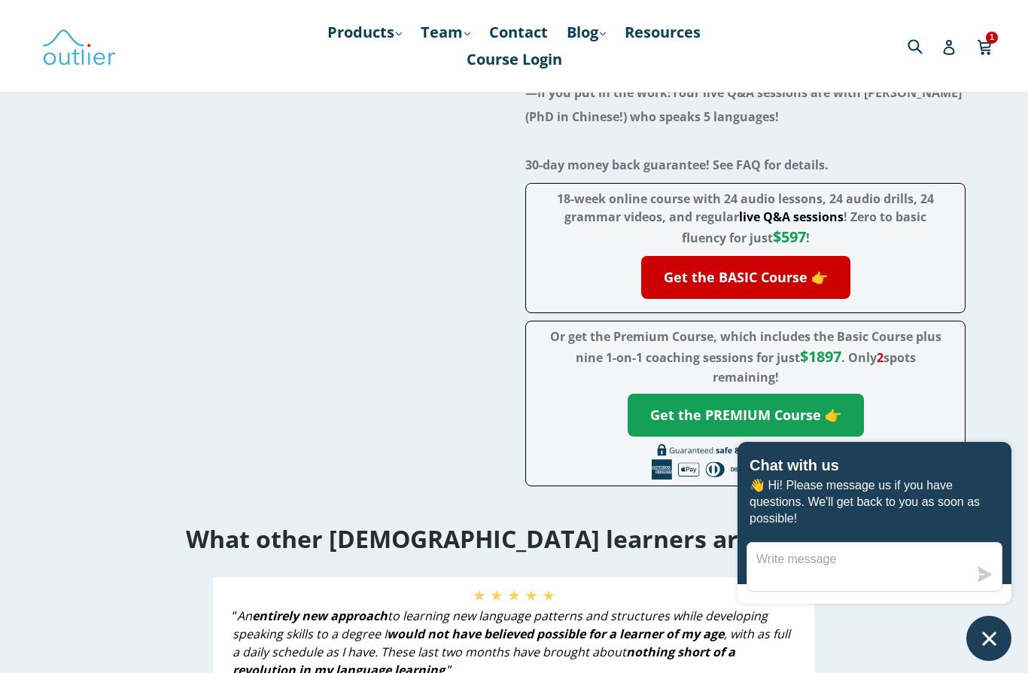
scroll to position [0, 0]
